Goal: Information Seeking & Learning: Learn about a topic

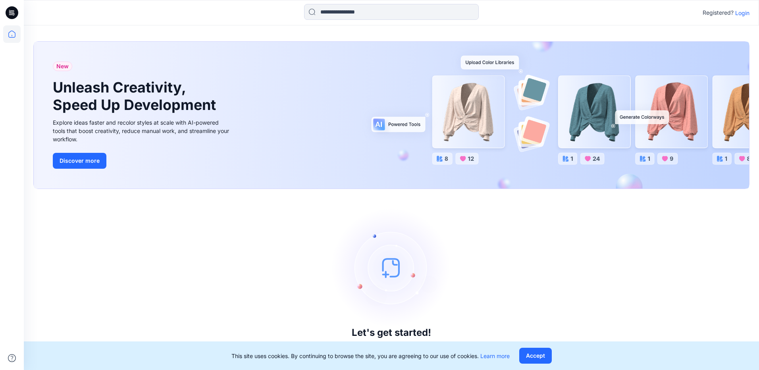
click at [742, 12] on p "Login" at bounding box center [742, 13] width 14 height 8
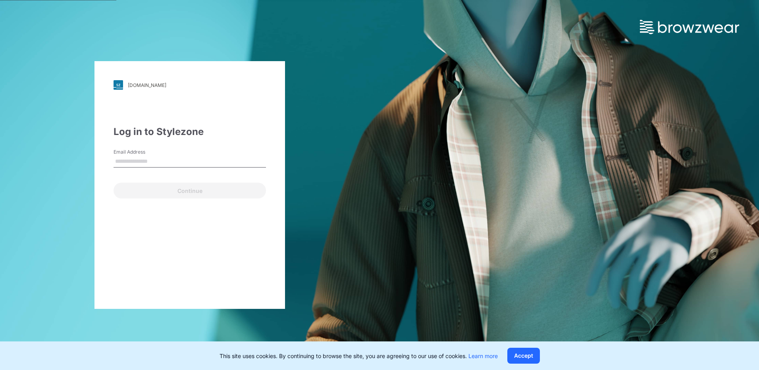
drag, startPoint x: 134, startPoint y: 160, endPoint x: 158, endPoint y: 164, distance: 24.5
click at [135, 160] on input "Email Address" at bounding box center [190, 162] width 152 height 12
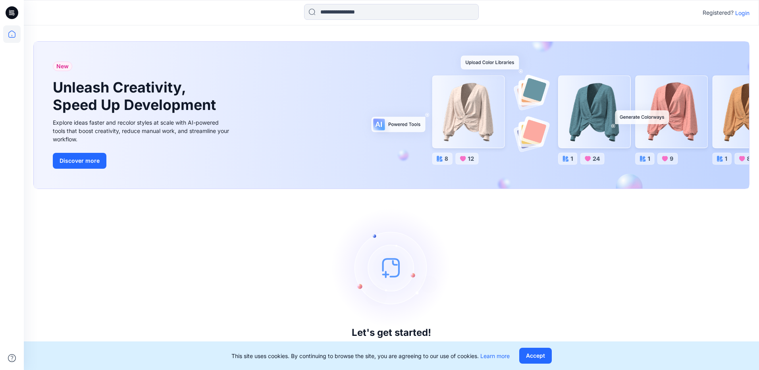
click at [740, 14] on p "Login" at bounding box center [742, 13] width 14 height 8
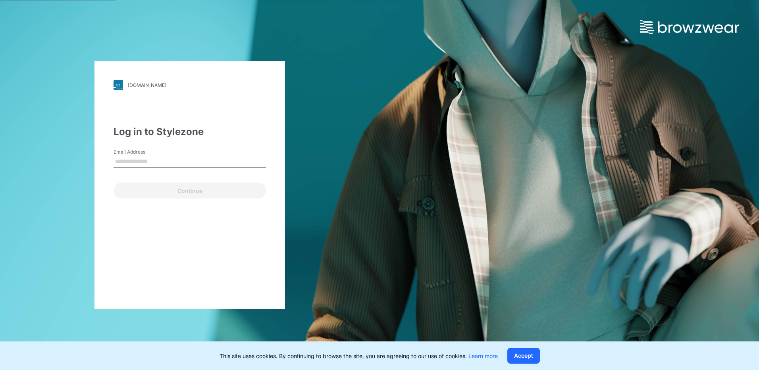
click at [123, 161] on input "Email Address" at bounding box center [190, 162] width 152 height 12
drag, startPoint x: 138, startPoint y: 159, endPoint x: 154, endPoint y: 164, distance: 16.6
click at [138, 159] on input "Email Address" at bounding box center [190, 162] width 152 height 12
paste input "**********"
type input "**********"
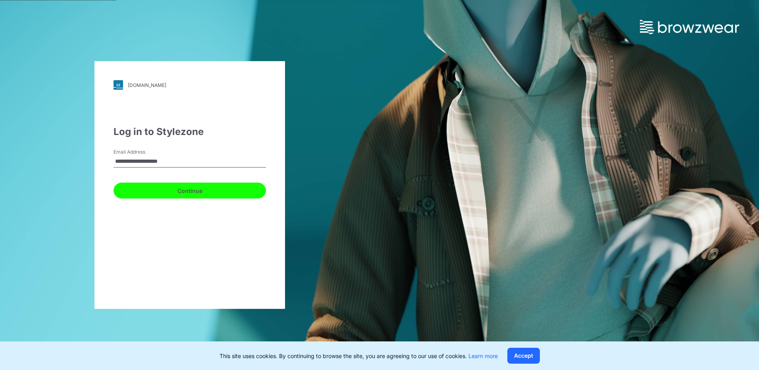
click at [197, 192] on button "Continue" at bounding box center [190, 191] width 152 height 16
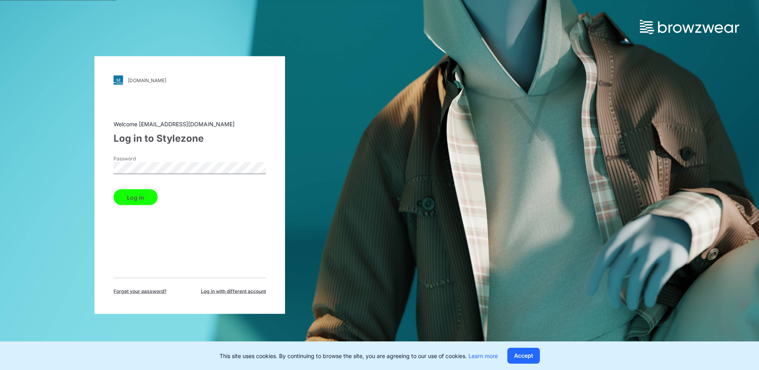
click at [127, 199] on button "Log in" at bounding box center [136, 197] width 44 height 16
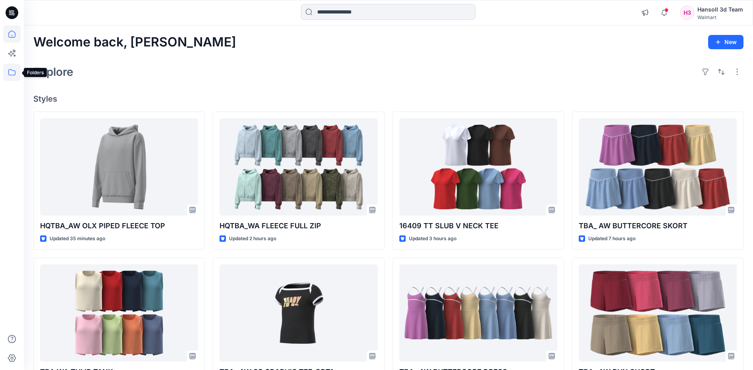
click at [13, 74] on icon at bounding box center [11, 72] width 17 height 17
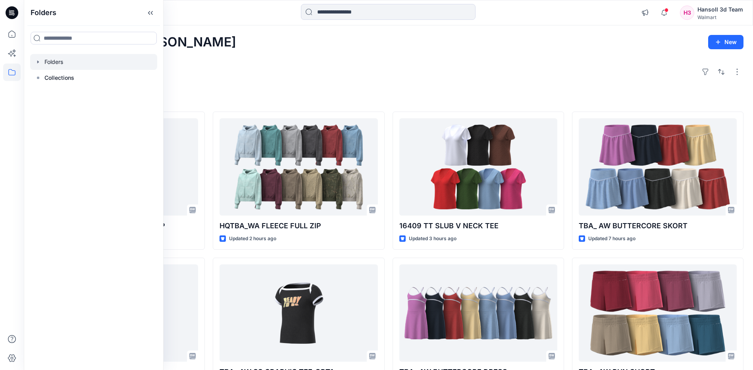
click at [40, 62] on icon "button" at bounding box center [38, 62] width 6 height 6
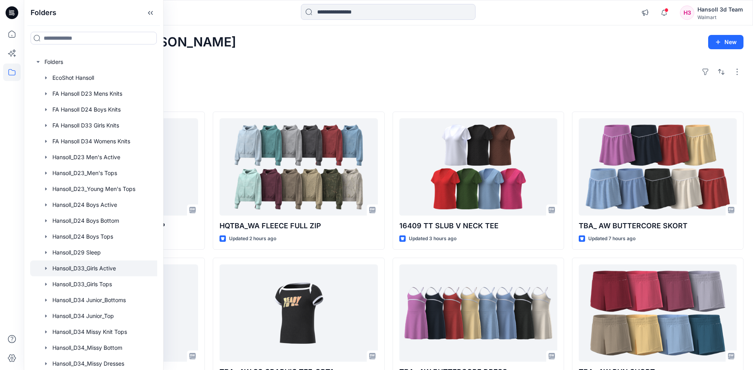
click at [96, 268] on div at bounding box center [104, 268] width 148 height 16
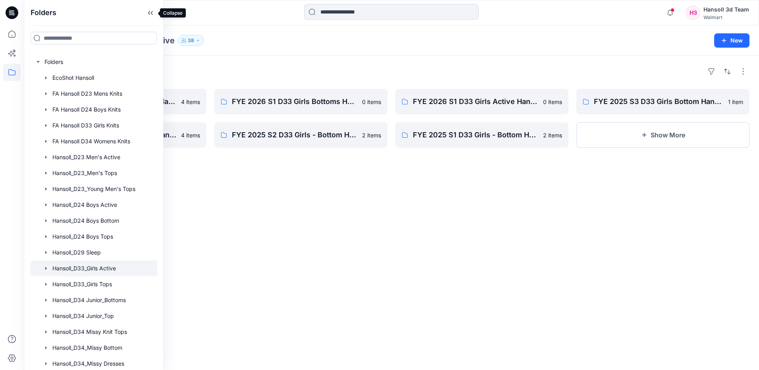
drag, startPoint x: 151, startPoint y: 11, endPoint x: 155, endPoint y: 28, distance: 17.6
click at [151, 11] on icon at bounding box center [150, 12] width 13 height 13
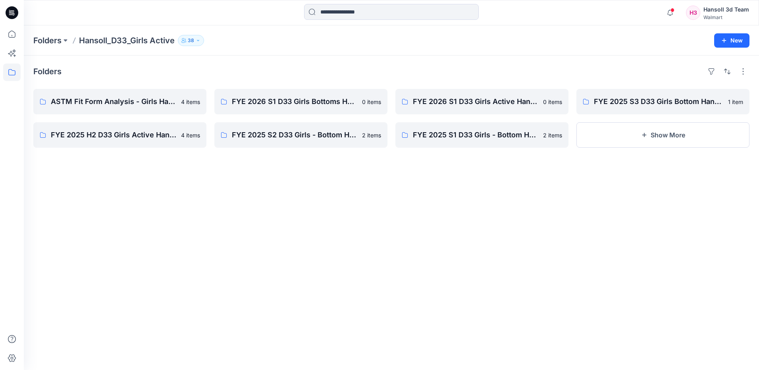
click at [267, 229] on div "Folders ASTM Fit Form Analysis - Girls Hansoll 4 items FYE 2025 H2 D33 Girls Ac…" at bounding box center [391, 213] width 735 height 314
click at [91, 107] on link "ASTM Fit Form Analysis - Girls Hansoll" at bounding box center [119, 101] width 173 height 25
click at [329, 100] on p "FYE 2026 S1 D33 Girls Bottoms Hansoll" at bounding box center [294, 101] width 125 height 11
click at [485, 101] on p "FYE 2026 S1 D33 Girls Active Hansoll" at bounding box center [481, 101] width 137 height 11
click at [651, 105] on p "FYE 2025 S3 D33 Girls Bottom Hansoll" at bounding box center [662, 101] width 137 height 11
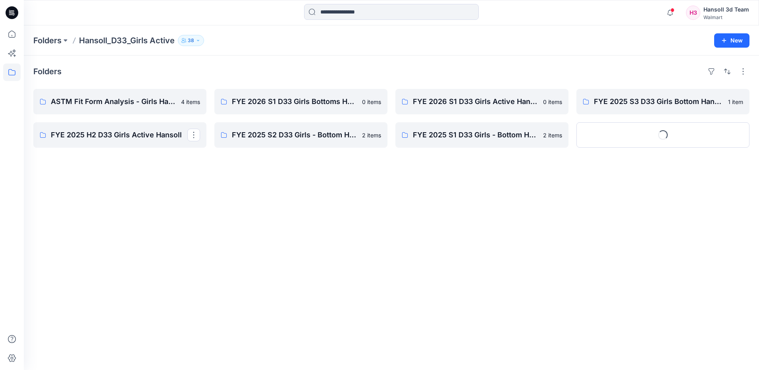
click at [121, 148] on div "Folders ASTM Fit Form Analysis - Girls Hansoll 4 items FYE 2025 H2 D33 Girls Ac…" at bounding box center [391, 213] width 735 height 314
click at [127, 135] on p "FYE 2025 H2 D33 Girls Active Hansoll" at bounding box center [113, 134] width 125 height 11
click at [283, 143] on link "FYE 2025 S2 D33 Girls - Bottom Hansoll" at bounding box center [300, 134] width 173 height 25
click at [505, 135] on p "FYE 2025 S1 D33 Girls - Bottom Hansoll" at bounding box center [475, 134] width 125 height 11
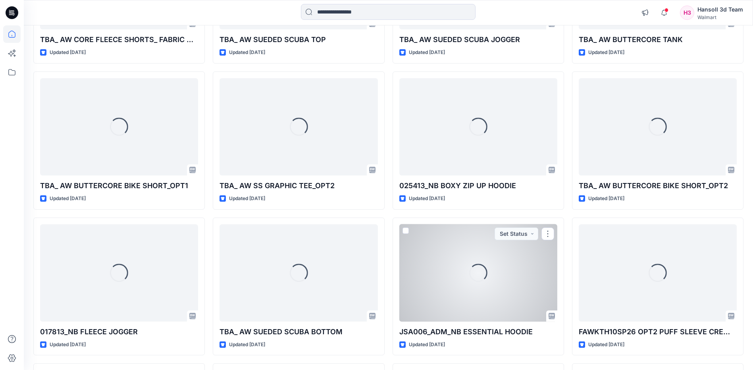
scroll to position [476, 0]
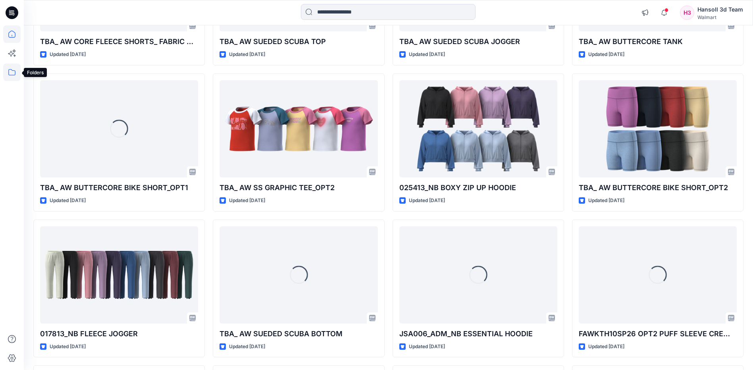
click at [13, 66] on icon at bounding box center [11, 72] width 17 height 17
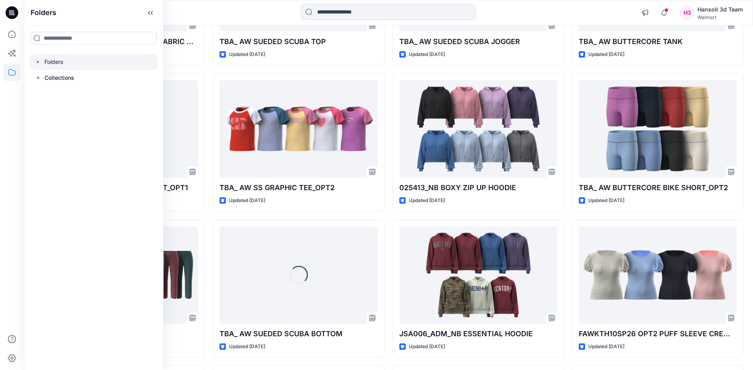
click at [38, 62] on icon "button" at bounding box center [38, 61] width 2 height 3
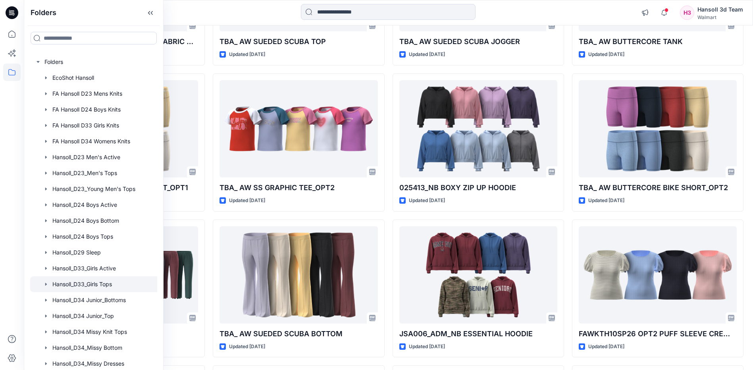
click at [106, 288] on div at bounding box center [104, 284] width 148 height 16
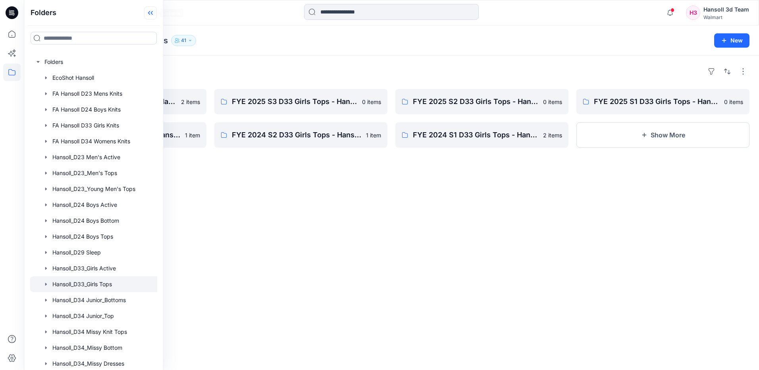
click at [150, 14] on icon at bounding box center [149, 13] width 2 height 4
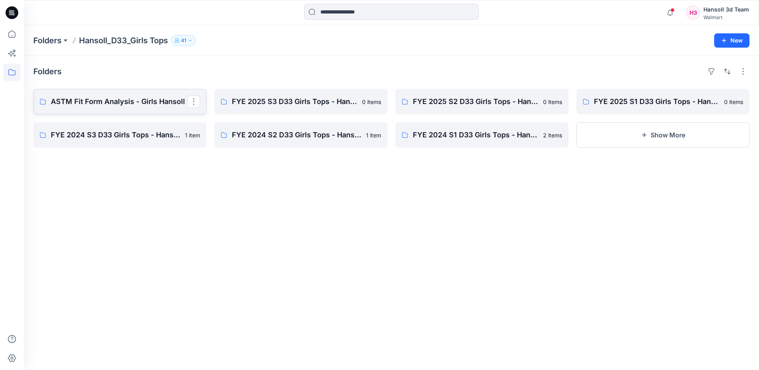
click at [143, 98] on p "ASTM Fit Form Analysis - Girls Hansoll" at bounding box center [119, 101] width 137 height 11
click at [288, 104] on p "FYE 2025 S3 D33 Girls Tops - Hansoll" at bounding box center [300, 101] width 137 height 11
click at [456, 94] on link "FYE 2025 S2 D33 Girls Tops - Hansoll" at bounding box center [481, 101] width 173 height 25
click at [650, 104] on p "FYE 2025 S1 D33 Girls Tops - Hansoll" at bounding box center [662, 101] width 137 height 11
click at [109, 127] on link "FYE 2024 S3 D33 Girls Tops - Hansoll" at bounding box center [119, 134] width 173 height 25
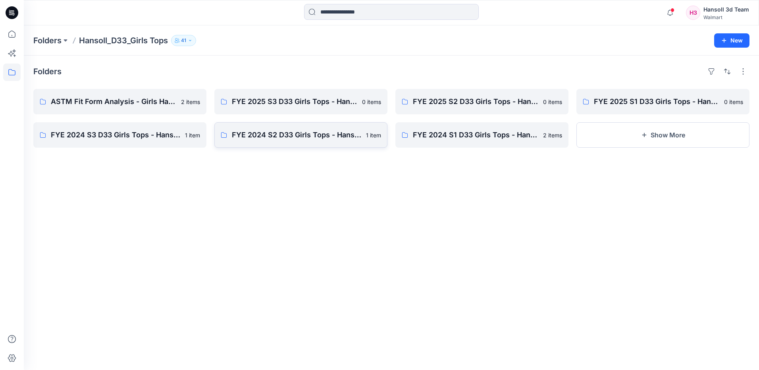
click at [333, 138] on p "FYE 2024 S2 D33 Girls Tops - Hansoll" at bounding box center [296, 134] width 129 height 11
click at [508, 136] on p "FYE 2024 S1 D33 Girls Tops - Hansoll" at bounding box center [481, 134] width 137 height 11
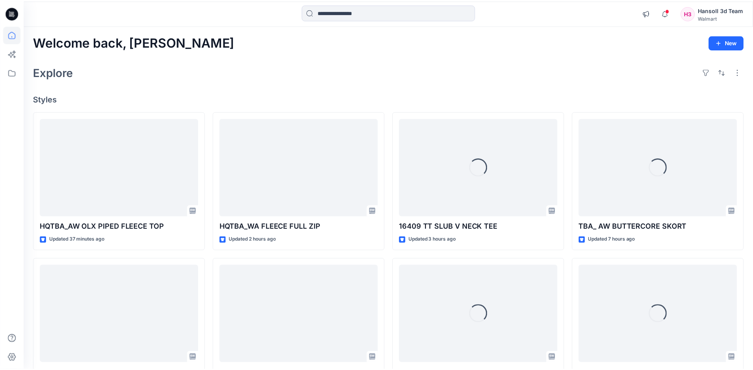
scroll to position [476, 0]
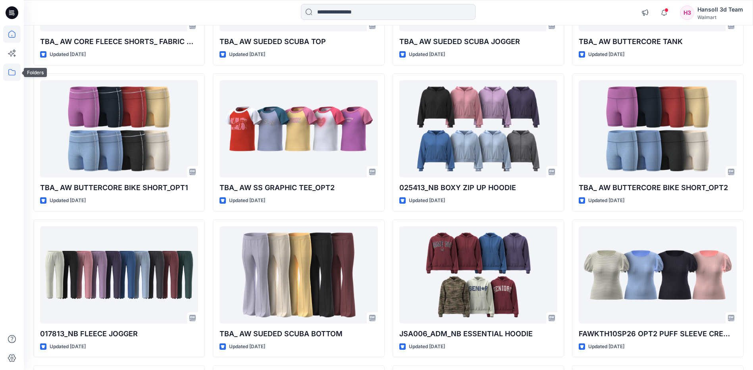
click at [17, 68] on icon at bounding box center [11, 72] width 17 height 17
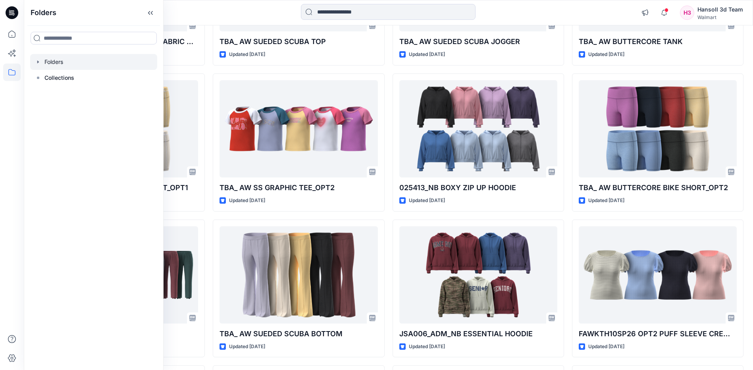
click at [39, 60] on icon "button" at bounding box center [38, 62] width 6 height 6
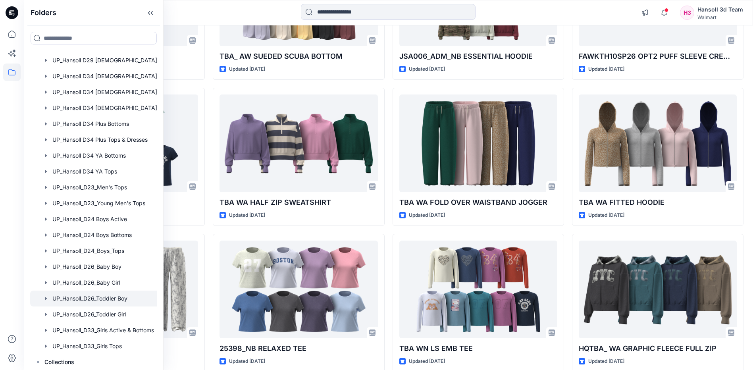
scroll to position [754, 0]
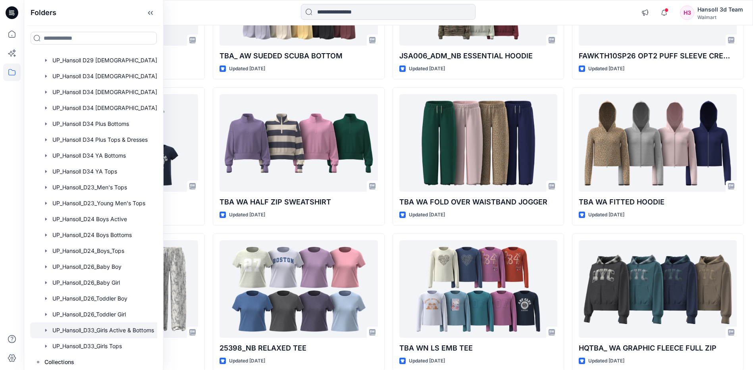
click at [125, 329] on div at bounding box center [104, 330] width 148 height 16
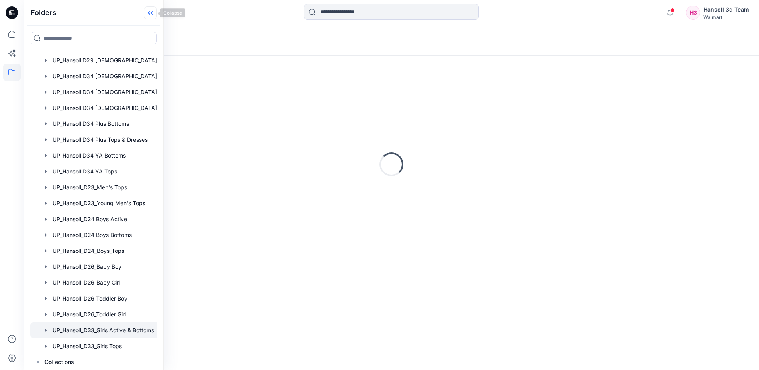
click at [151, 14] on icon at bounding box center [150, 12] width 13 height 13
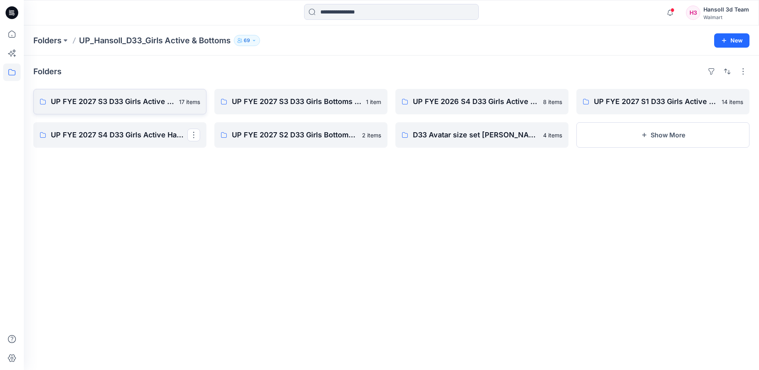
click at [124, 109] on link "UP FYE 2027 S3 D33 Girls Active Hansoll 17 items" at bounding box center [119, 101] width 173 height 25
click at [261, 102] on p "UP FYE 2027 S3 D33 Girls Bottoms Hansoll" at bounding box center [300, 101] width 137 height 11
click at [457, 104] on p "UP FYE 2026 S4 D33 Girls Active Hansoll" at bounding box center [481, 101] width 137 height 11
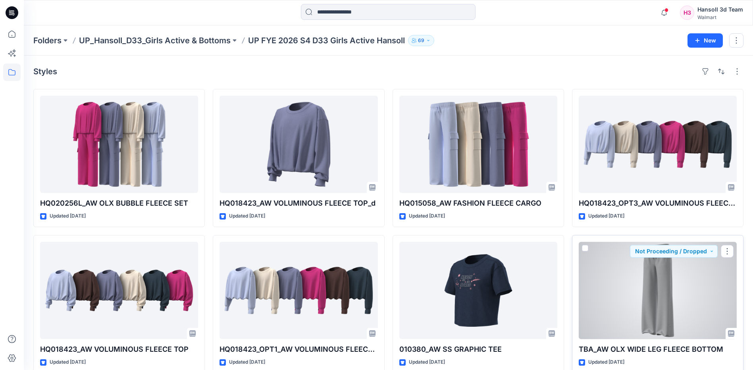
scroll to position [13, 0]
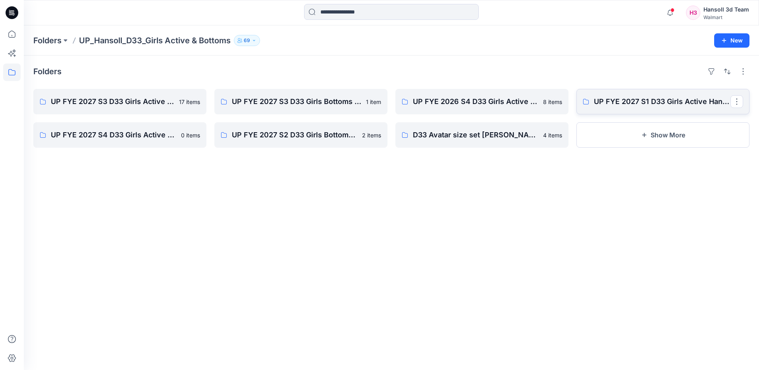
click at [628, 105] on p "UP FYE 2027 S1 D33 Girls Active Hansoll" at bounding box center [662, 101] width 137 height 11
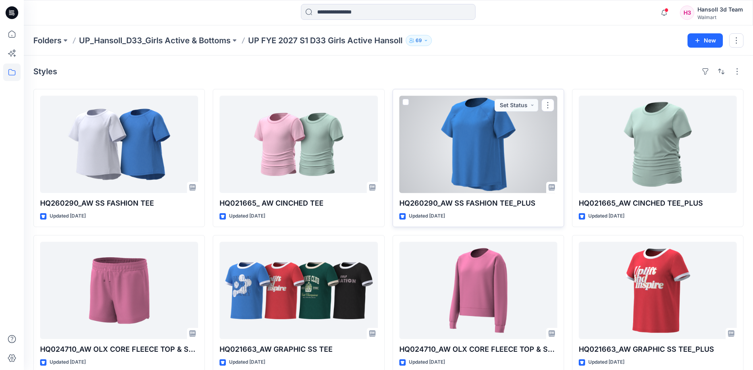
scroll to position [40, 0]
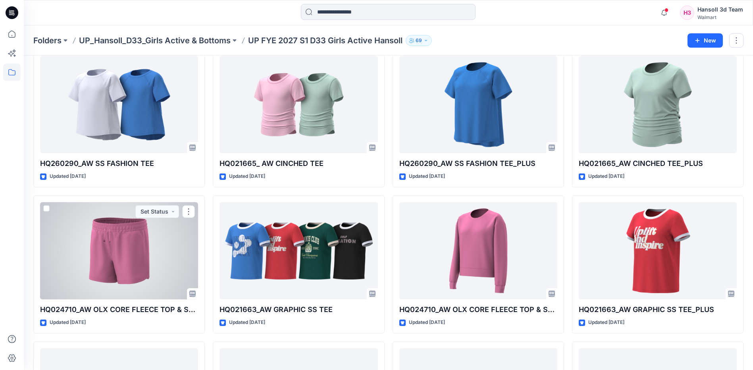
click at [127, 247] on div at bounding box center [119, 250] width 158 height 97
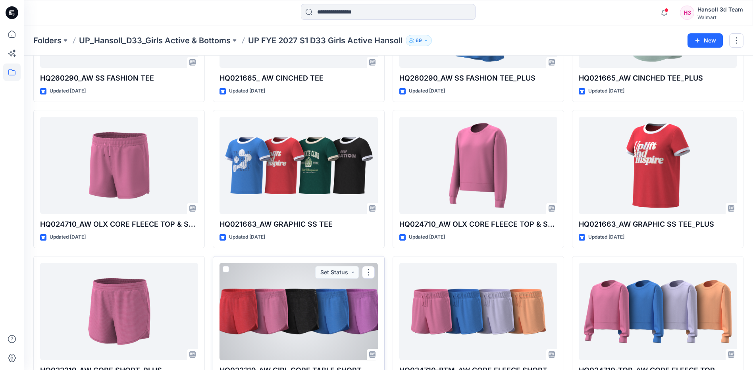
scroll to position [305, 0]
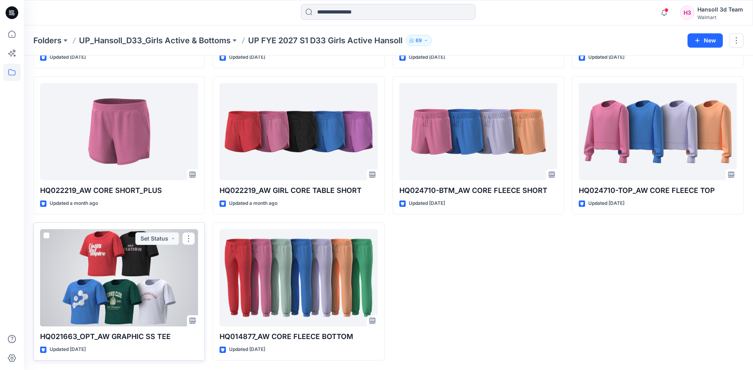
click at [133, 280] on div at bounding box center [119, 277] width 158 height 97
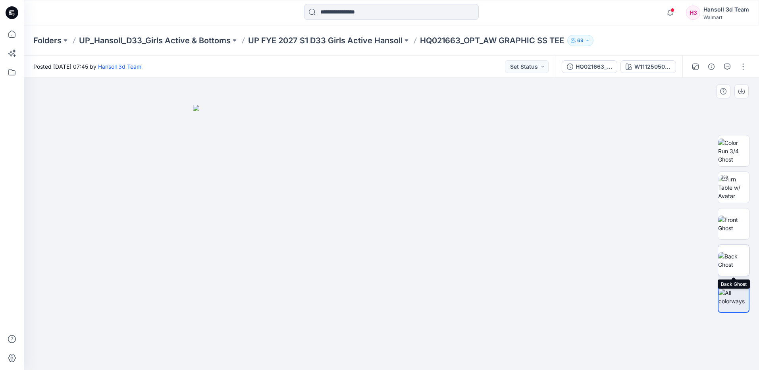
click at [733, 259] on img at bounding box center [733, 260] width 31 height 17
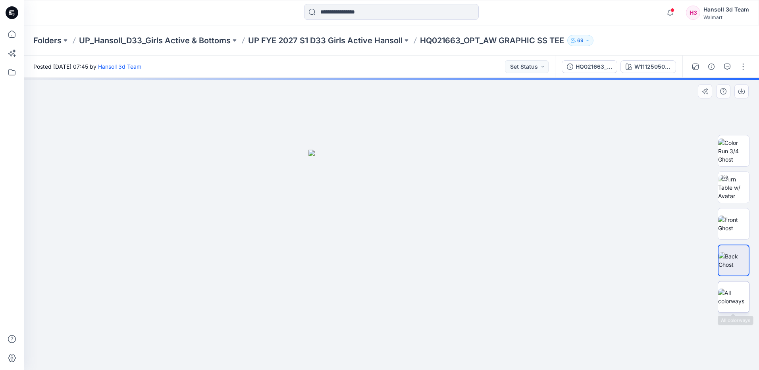
click at [735, 292] on img at bounding box center [733, 297] width 31 height 17
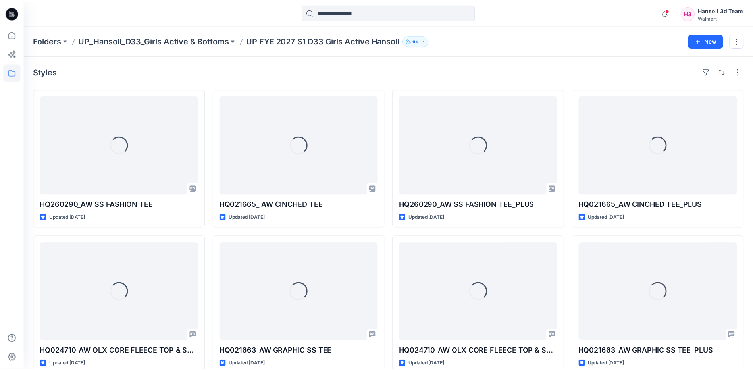
scroll to position [305, 0]
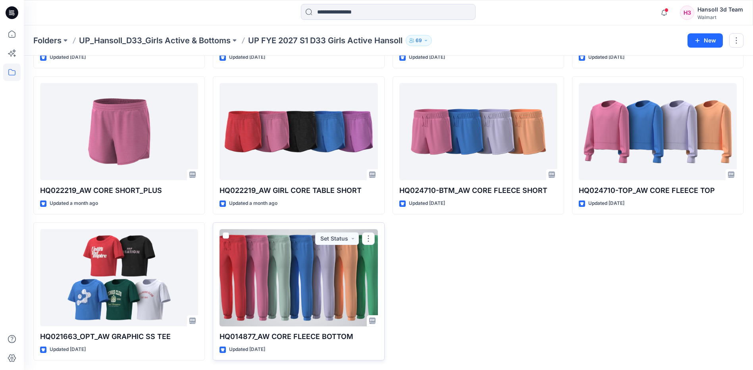
click at [322, 274] on div at bounding box center [299, 277] width 158 height 97
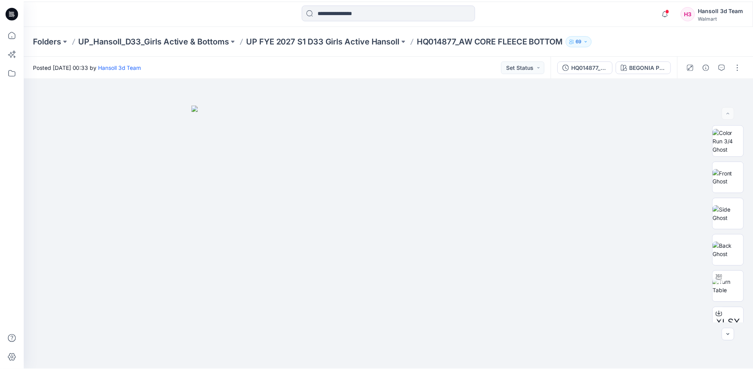
scroll to position [305, 0]
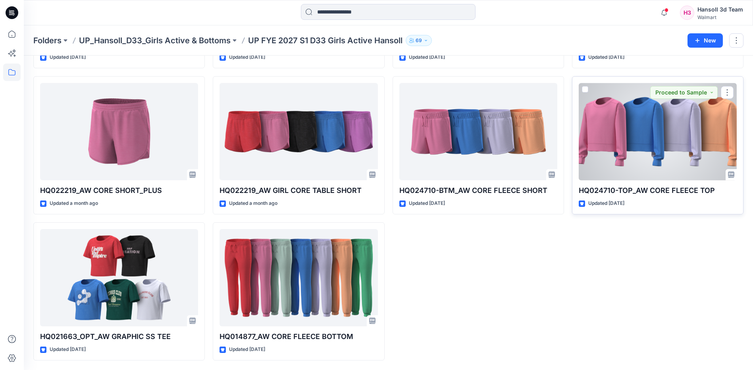
click at [641, 133] on div at bounding box center [658, 131] width 158 height 97
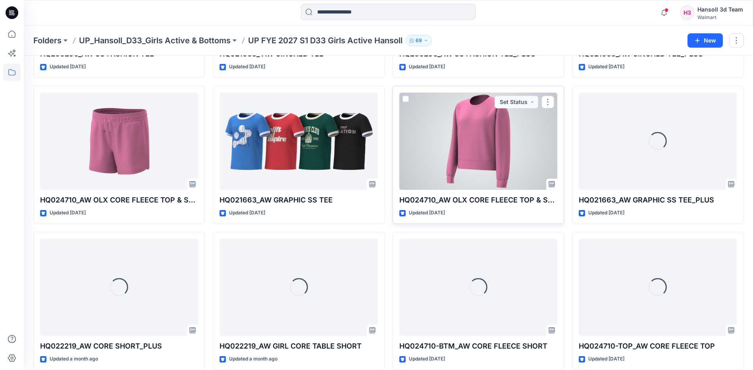
scroll to position [187, 0]
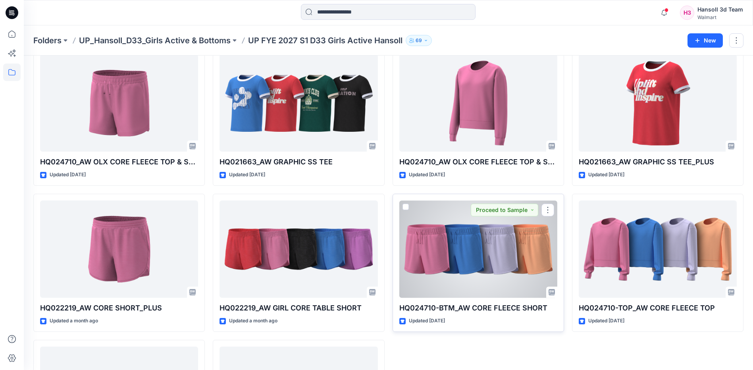
click at [449, 258] on div at bounding box center [478, 248] width 158 height 97
